Goal: Information Seeking & Learning: Find specific fact

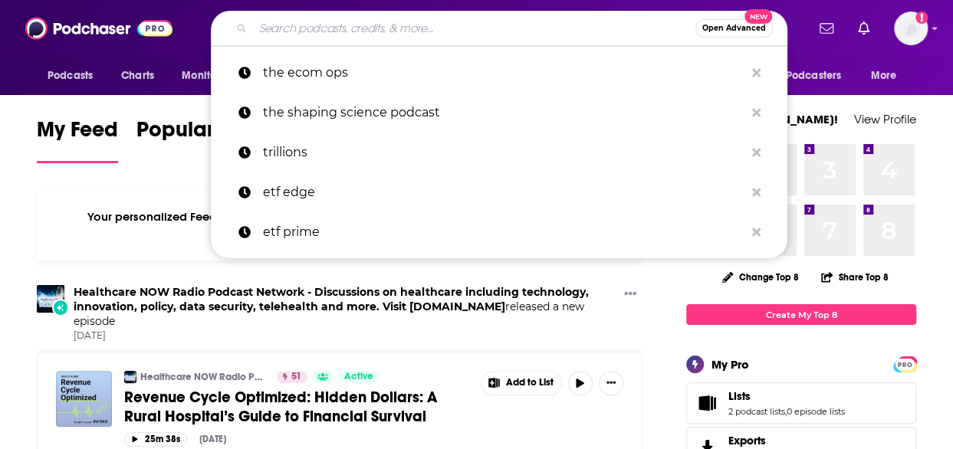
click at [343, 25] on input "Search podcasts, credits, & more..." at bounding box center [474, 28] width 442 height 25
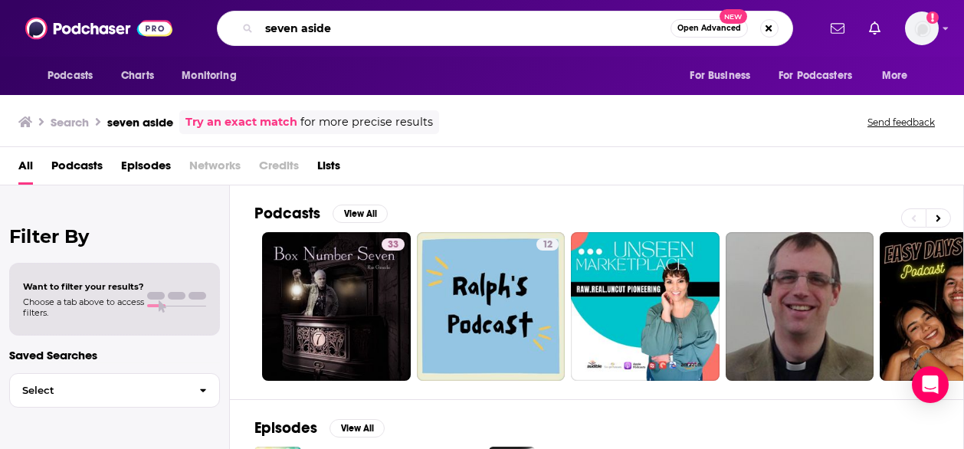
drag, startPoint x: 402, startPoint y: 31, endPoint x: 167, endPoint y: 22, distance: 235.4
click at [167, 22] on div "Podcasts Charts Monitoring seven aside Open Advanced New For Business For Podca…" at bounding box center [482, 28] width 964 height 57
paste input "[PERSON_NAME]"
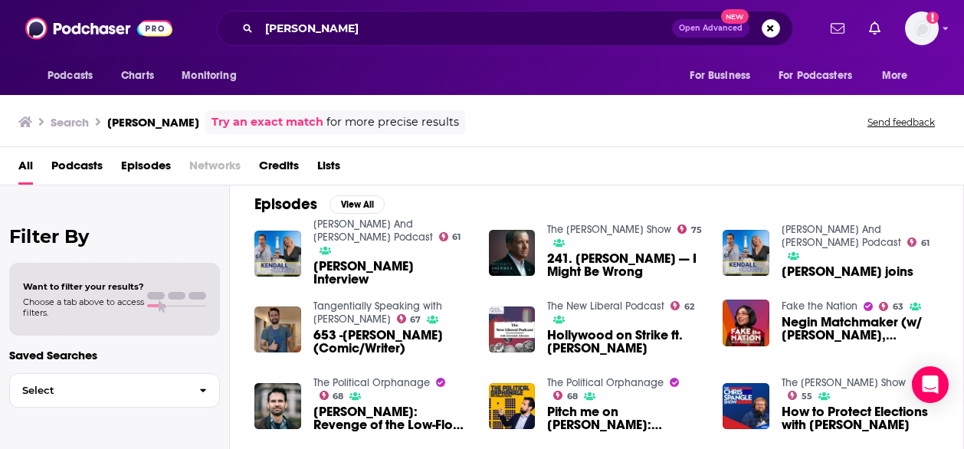
scroll to position [225, 0]
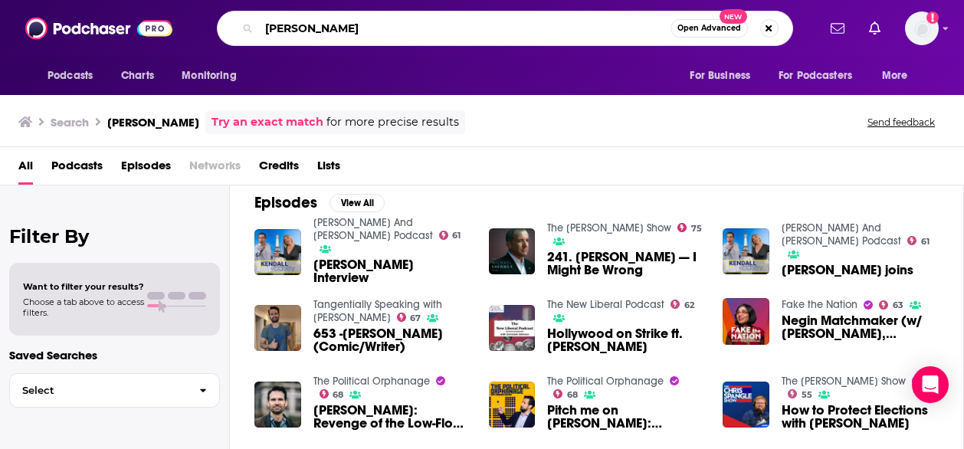
drag, startPoint x: 327, startPoint y: 25, endPoint x: 189, endPoint y: 27, distance: 138.7
click at [193, 27] on div "[PERSON_NAME] Open Advanced New" at bounding box center [504, 28] width 625 height 35
paste input "[PERSON_NAME]"
type input "[PERSON_NAME]"
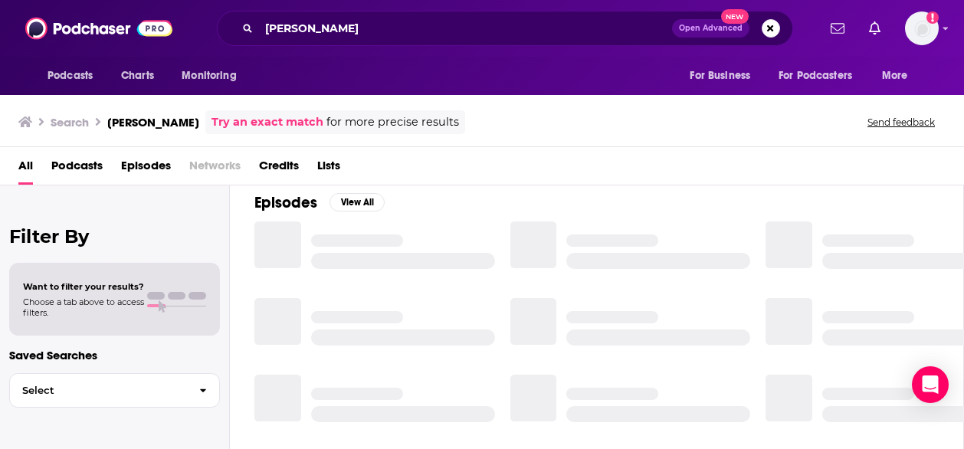
scroll to position [12, 0]
